Goal: Task Accomplishment & Management: Manage account settings

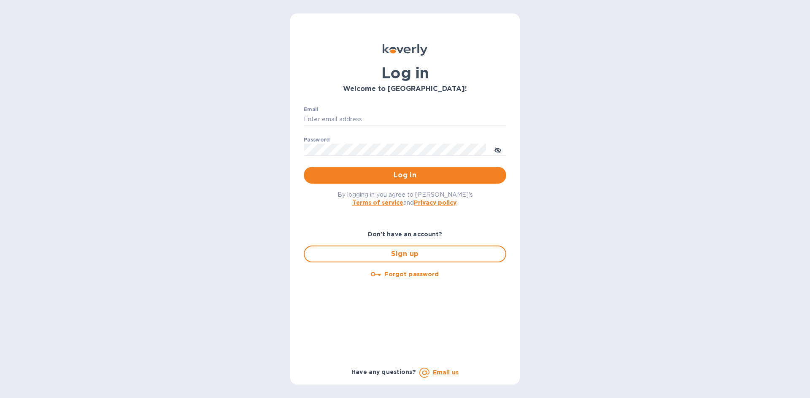
type input "[EMAIL_ADDRESS][DOMAIN_NAME]"
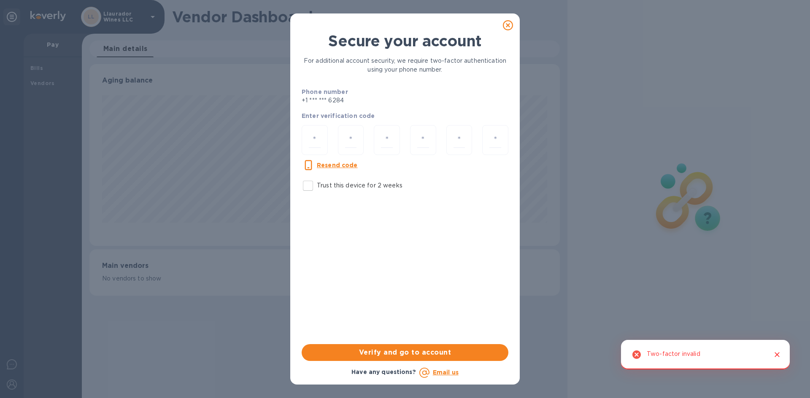
scroll to position [182, 470]
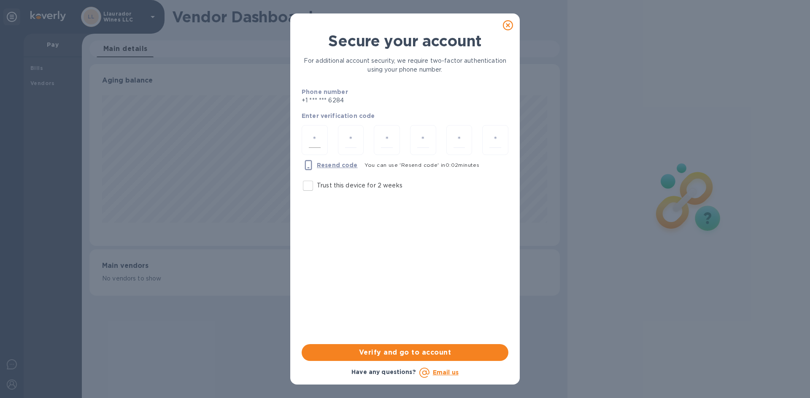
click at [326, 144] on div at bounding box center [314, 140] width 26 height 30
type input "2"
type input "5"
type input "4"
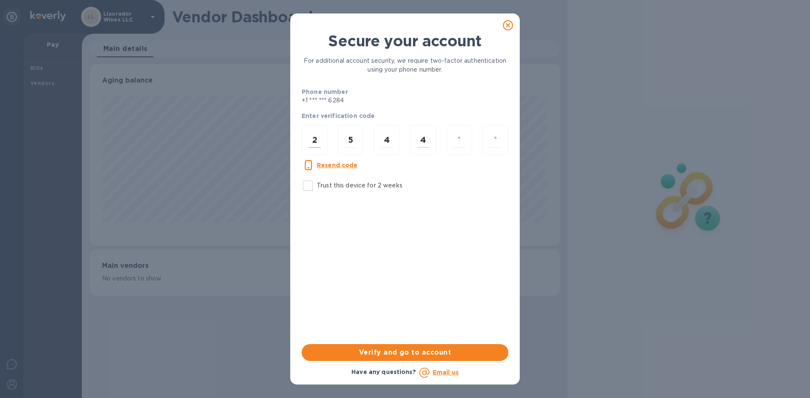
type input "8"
type input "3"
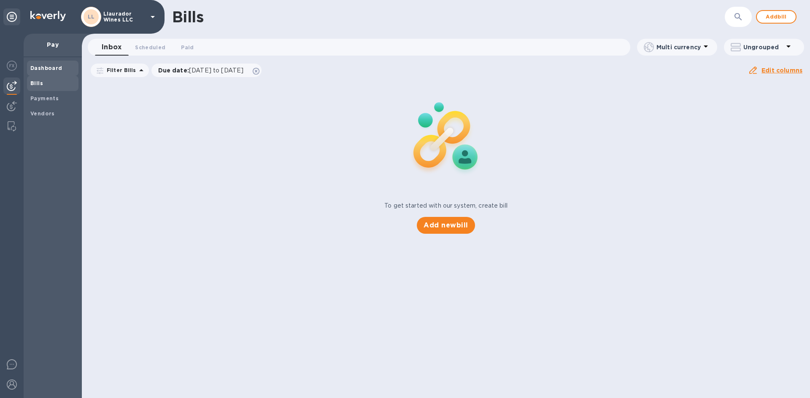
click at [37, 65] on span "Dashboard" at bounding box center [46, 68] width 32 height 8
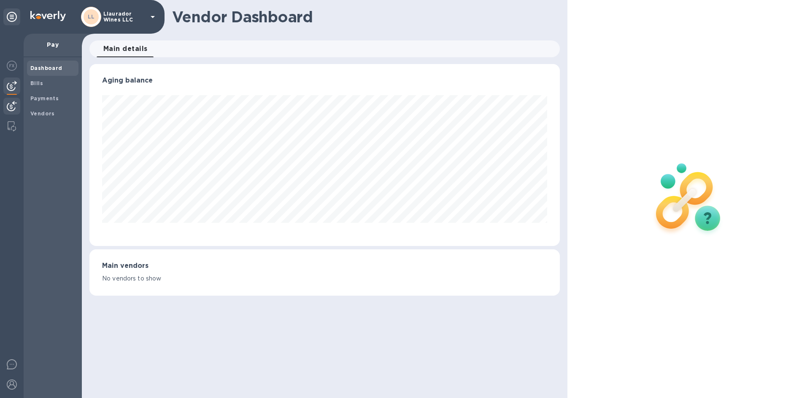
scroll to position [182, 470]
click at [14, 110] on img at bounding box center [12, 106] width 10 height 10
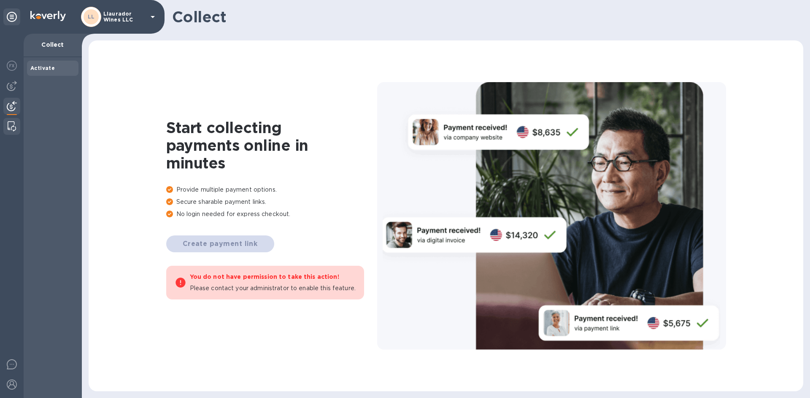
click at [15, 124] on img at bounding box center [12, 126] width 8 height 10
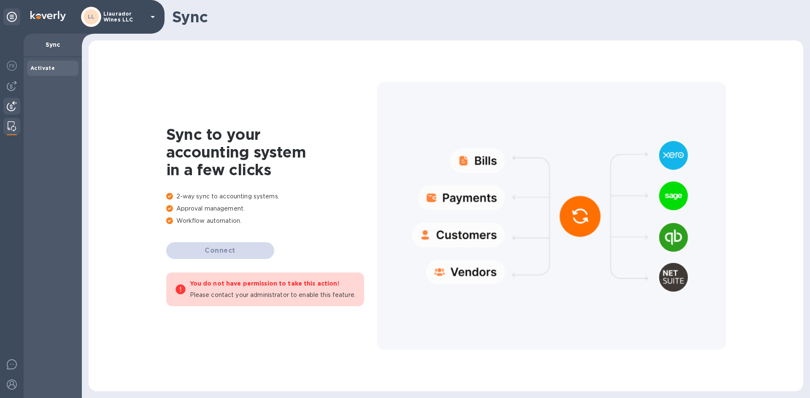
click at [9, 102] on img at bounding box center [12, 106] width 10 height 10
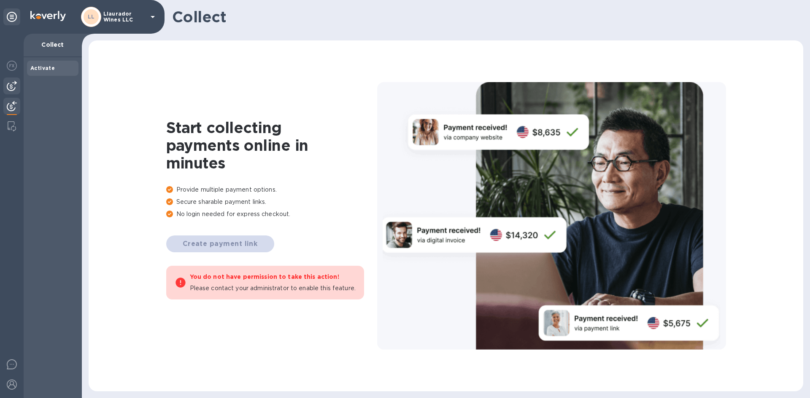
click at [13, 88] on img at bounding box center [12, 86] width 10 height 10
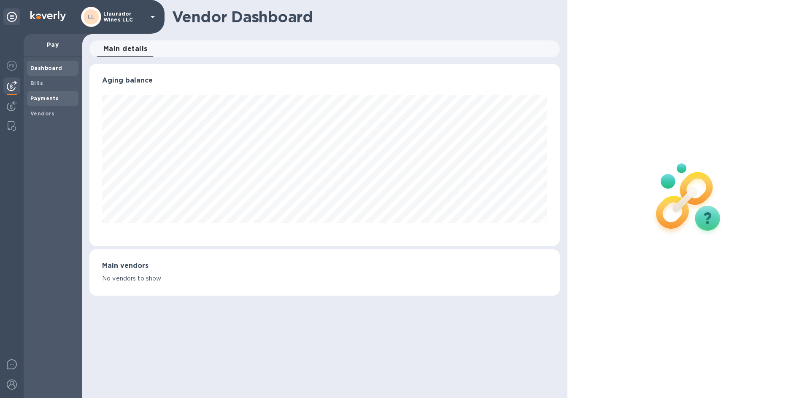
scroll to position [182, 470]
click at [46, 97] on b "Payments" at bounding box center [44, 98] width 28 height 6
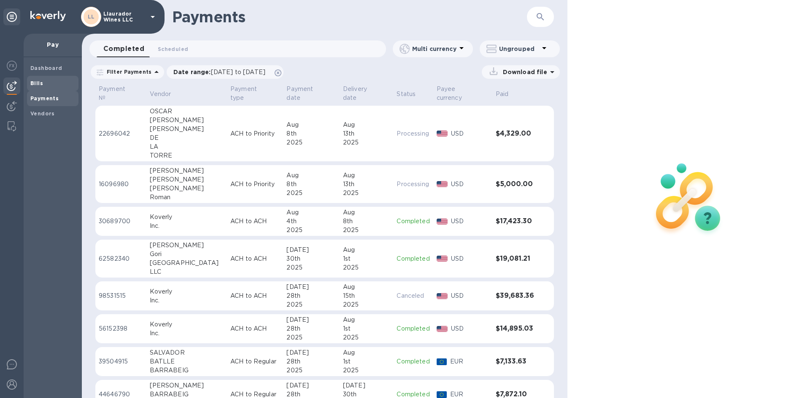
click at [44, 80] on span "Bills" at bounding box center [52, 83] width 45 height 8
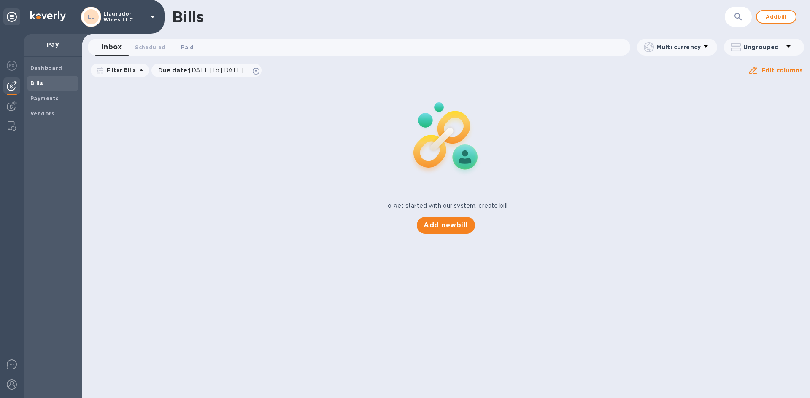
click at [186, 49] on span "Paid 0" at bounding box center [187, 47] width 13 height 9
